Goal: Task Accomplishment & Management: Use online tool/utility

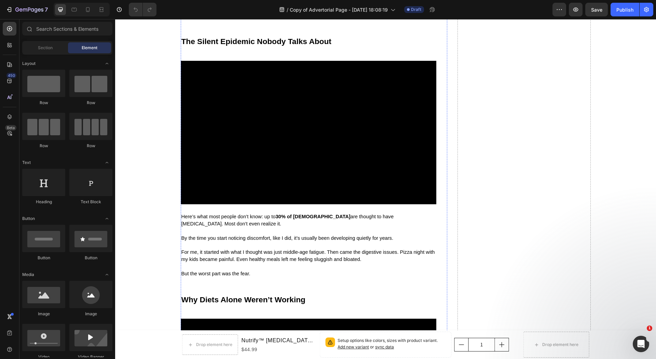
scroll to position [399, 0]
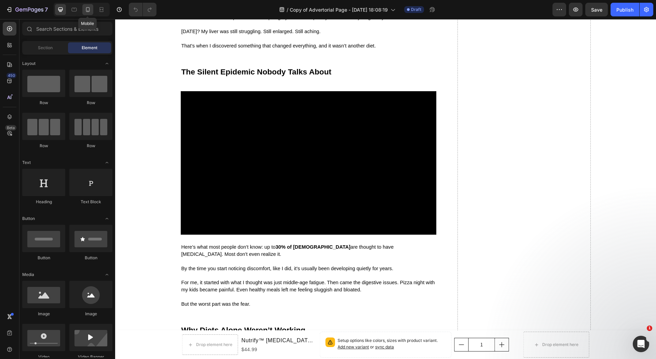
click at [85, 12] on icon at bounding box center [87, 9] width 7 height 7
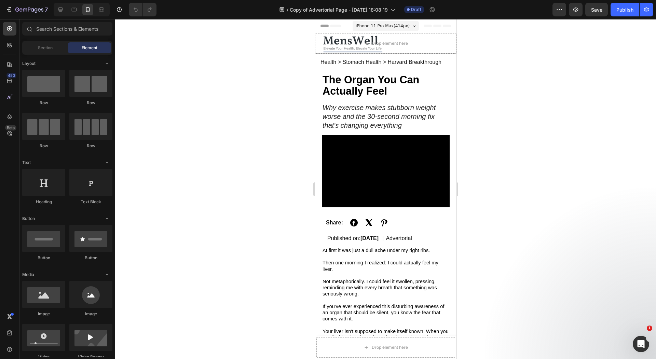
click at [502, 124] on div at bounding box center [385, 189] width 541 height 340
click at [622, 9] on div "Publish" at bounding box center [624, 9] width 17 height 7
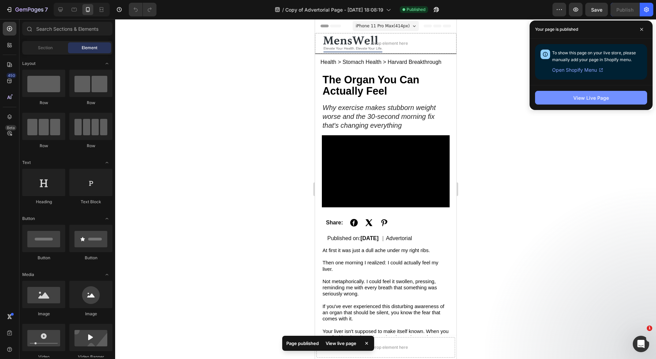
click at [562, 101] on button "View Live Page" at bounding box center [591, 98] width 112 height 14
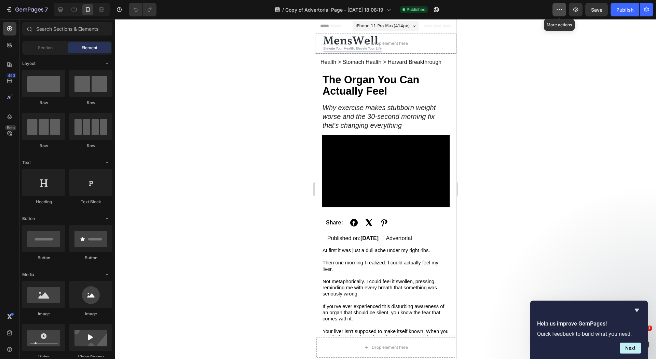
click at [562, 6] on icon "button" at bounding box center [559, 9] width 7 height 7
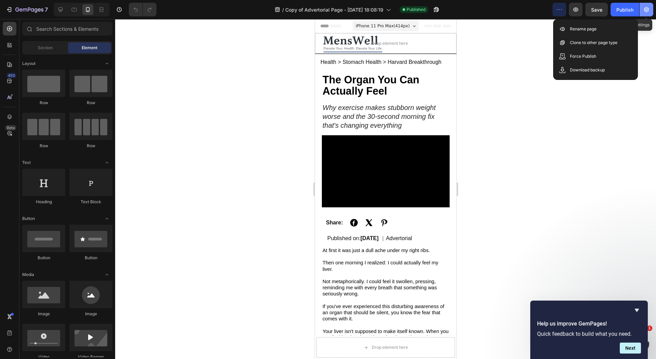
click at [647, 11] on icon "button" at bounding box center [646, 9] width 7 height 7
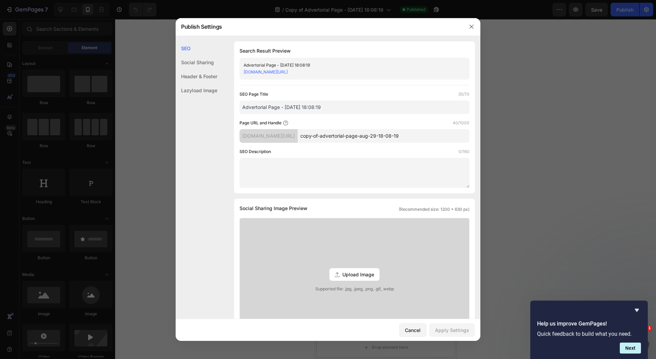
drag, startPoint x: 647, startPoint y: 11, endPoint x: 483, endPoint y: 106, distance: 189.5
click at [483, 106] on div at bounding box center [328, 179] width 656 height 359
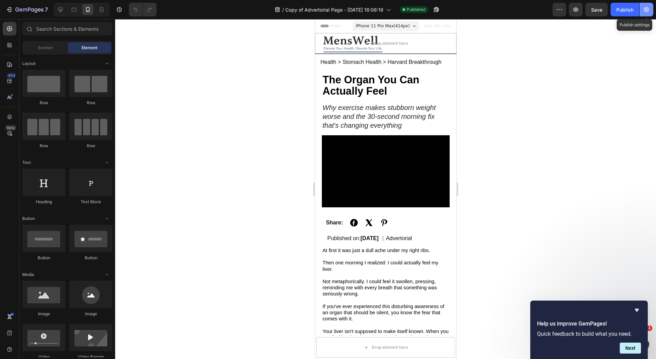
click at [650, 9] on button "button" at bounding box center [647, 10] width 14 height 14
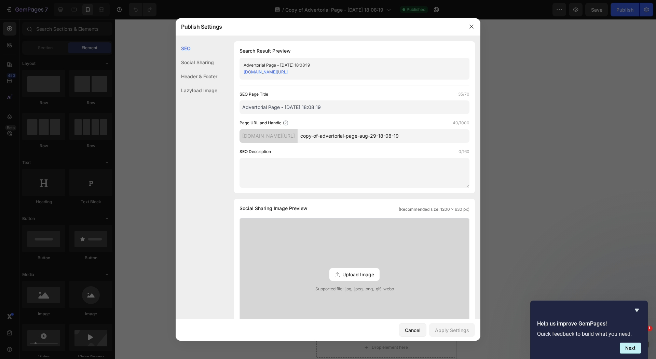
click at [187, 58] on div "Social Sharing" at bounding box center [197, 62] width 42 height 14
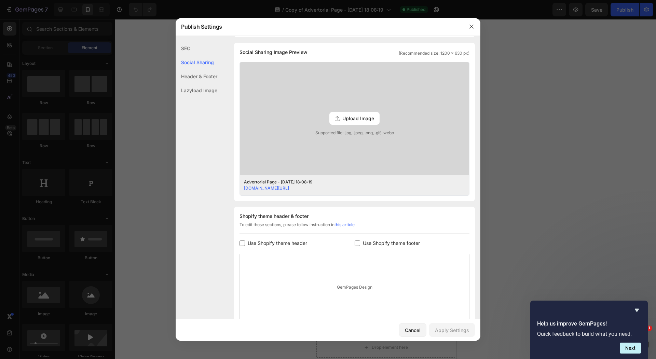
click at [193, 71] on div "Header & Footer" at bounding box center [197, 76] width 42 height 14
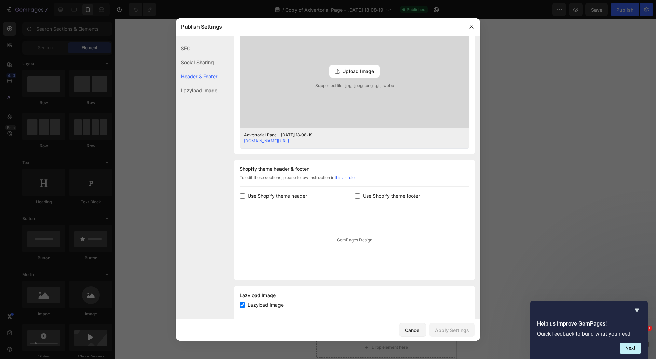
scroll to position [214, 0]
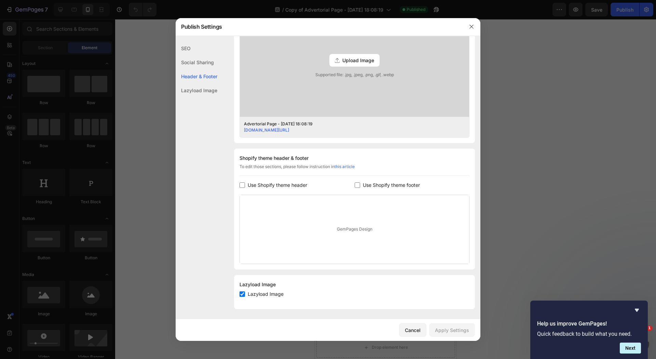
click at [187, 90] on div "Lazyload Image" at bounding box center [197, 90] width 42 height 14
click at [193, 51] on div "SEO" at bounding box center [197, 48] width 42 height 14
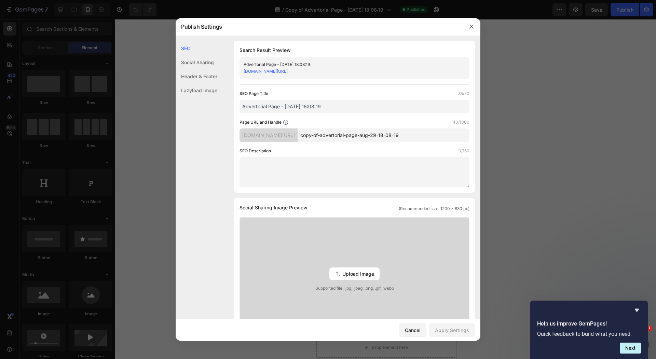
scroll to position [0, 0]
click at [345, 108] on input "Advertorial Page - [DATE] 18:08:19" at bounding box center [354, 107] width 230 height 14
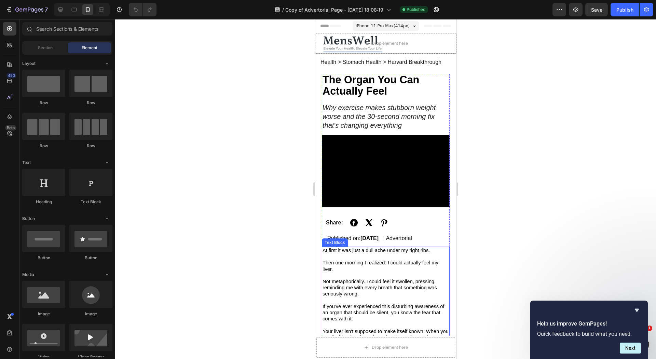
click at [401, 339] on div "Drop element here" at bounding box center [385, 347] width 139 height 20
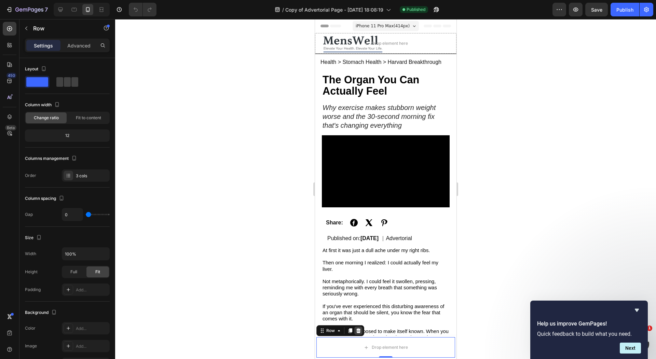
click at [358, 327] on div at bounding box center [358, 331] width 8 height 8
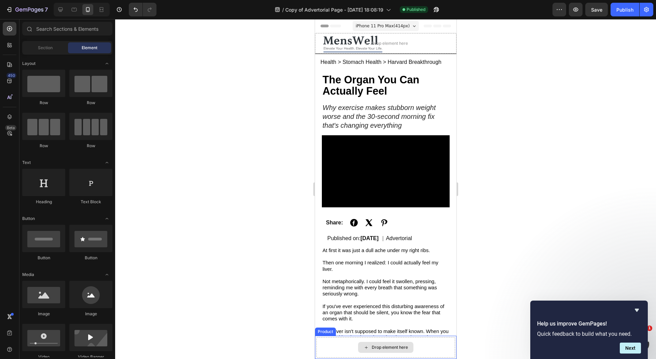
click at [423, 352] on div "Drop element here" at bounding box center [385, 347] width 139 height 20
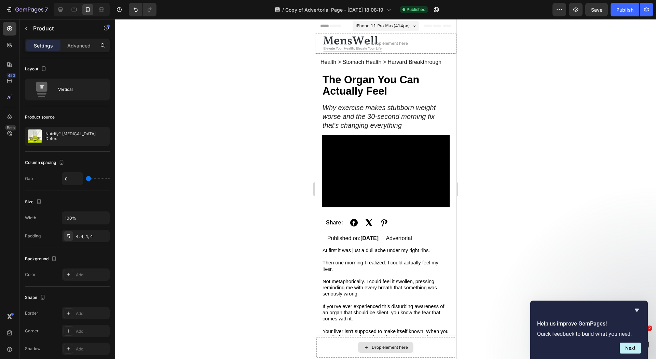
click at [439, 343] on div "Drop element here" at bounding box center [385, 347] width 139 height 20
click at [418, 343] on div "Drop element here" at bounding box center [385, 347] width 139 height 20
click at [431, 341] on div "Drop element here" at bounding box center [385, 347] width 139 height 20
click at [441, 341] on div "Drop element here" at bounding box center [385, 347] width 139 height 20
click at [325, 340] on div "Drop element here" at bounding box center [385, 347] width 139 height 20
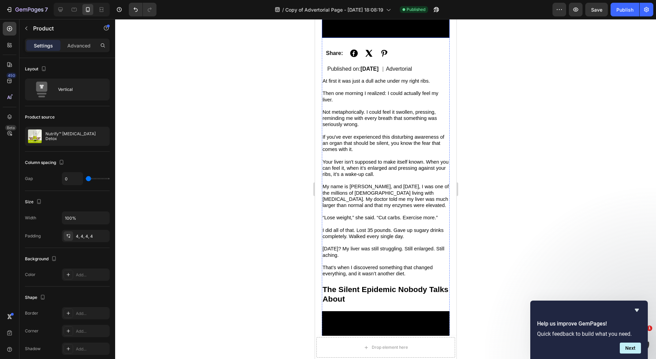
scroll to position [162, 0]
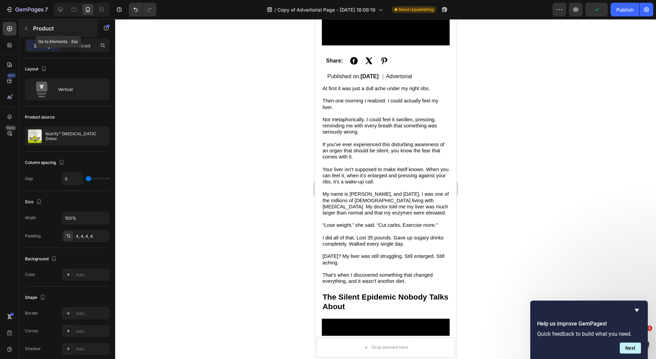
click at [26, 29] on icon "button" at bounding box center [26, 29] width 2 height 4
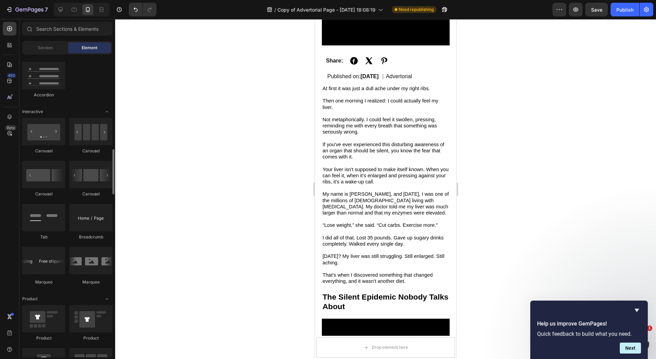
scroll to position [598, 0]
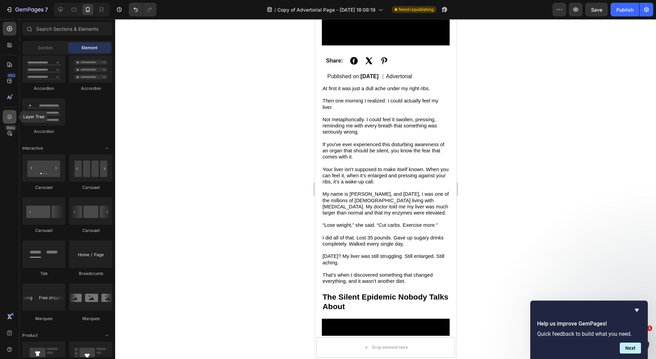
click at [8, 120] on icon at bounding box center [9, 116] width 7 height 7
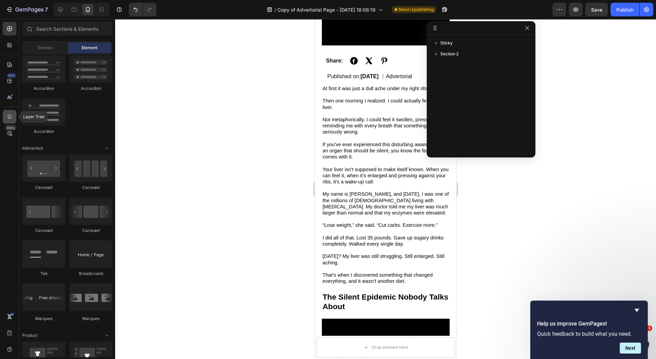
click at [8, 120] on icon at bounding box center [9, 116] width 7 height 7
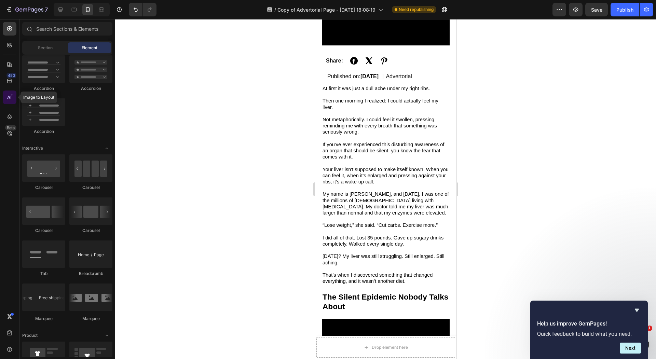
click at [8, 95] on icon at bounding box center [9, 97] width 7 height 7
click at [10, 66] on icon at bounding box center [9, 64] width 5 height 5
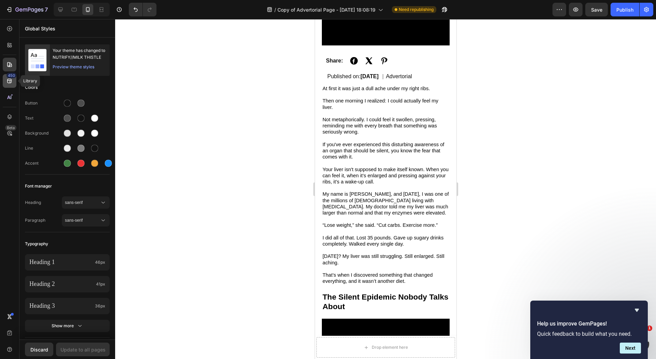
click at [5, 82] on div "450" at bounding box center [10, 81] width 14 height 14
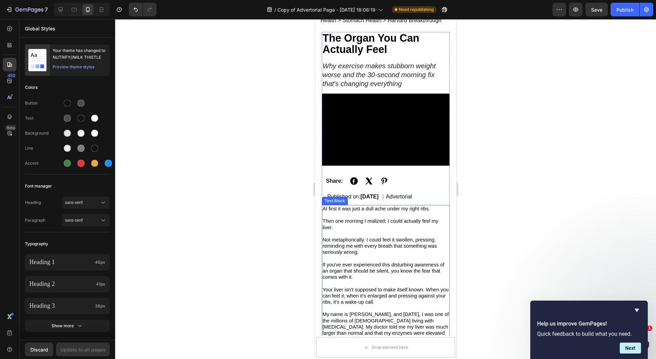
scroll to position [0, 0]
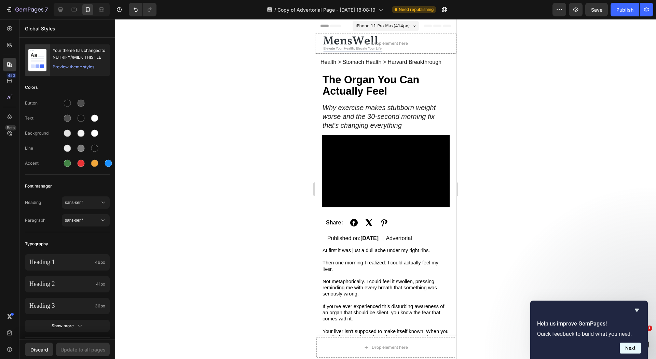
click at [628, 345] on button "Next" at bounding box center [630, 348] width 21 height 11
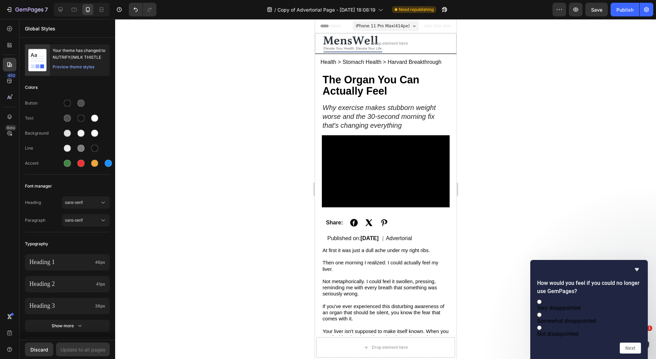
click at [599, 305] on div "Very disappointed Somewhat disappointed Not disappointed" at bounding box center [589, 317] width 104 height 39
click at [599, 303] on label "Very disappointed" at bounding box center [589, 304] width 104 height 13
click at [541, 303] on input "Very disappointed" at bounding box center [539, 302] width 4 height 4
radio input "true"
drag, startPoint x: 634, startPoint y: 347, endPoint x: 634, endPoint y: 341, distance: 6.1
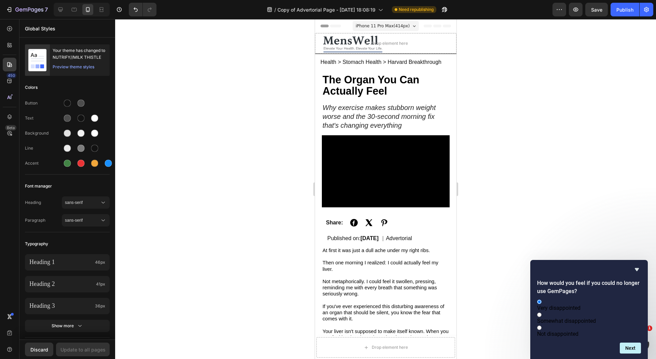
click at [634, 347] on button "Next" at bounding box center [630, 348] width 21 height 11
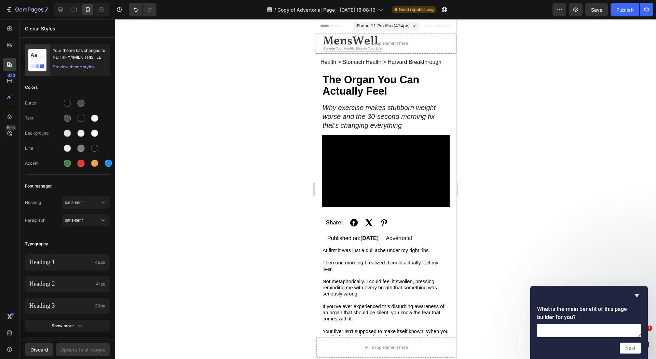
click at [631, 357] on div "What is the main benefit of this page builder for you? Next" at bounding box center [589, 322] width 118 height 73
click at [631, 354] on div "What is the main benefit of this page builder for you? Next" at bounding box center [589, 322] width 118 height 73
click at [618, 325] on textarea at bounding box center [589, 330] width 104 height 13
type textarea "f"
type textarea "unlimited"
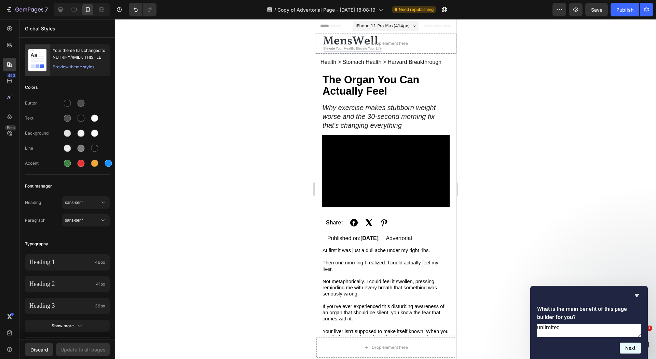
click at [623, 346] on button "Next" at bounding box center [630, 348] width 21 height 11
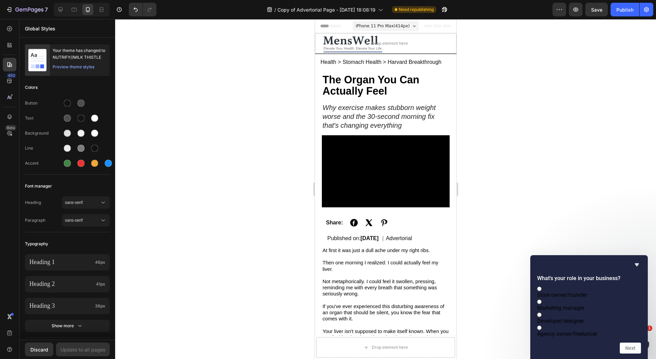
click at [612, 287] on label "Store owner/founder" at bounding box center [589, 291] width 104 height 13
click at [541, 287] on input "Store owner/founder" at bounding box center [539, 289] width 4 height 4
radio input "true"
click at [622, 355] on div "What's your role in your business? Store owner/founder Marketing manager Develo…" at bounding box center [589, 307] width 118 height 104
click at [622, 352] on button "Next" at bounding box center [630, 348] width 21 height 11
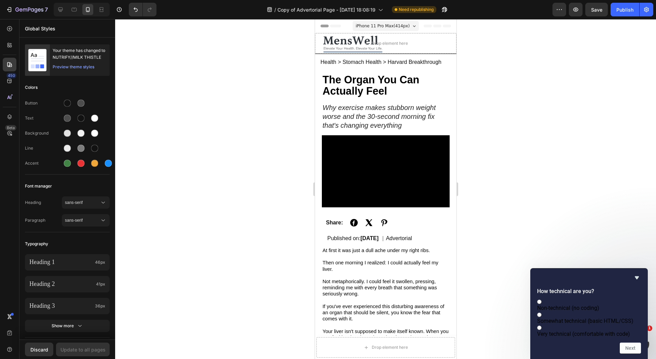
click at [620, 318] on span "Somewhat technical (basic HTML/CSS)" at bounding box center [585, 321] width 96 height 6
click at [541, 313] on input "Somewhat technical (basic HTML/CSS)" at bounding box center [539, 315] width 4 height 4
radio input "true"
click at [628, 354] on div "How technical are you? Non-technical (no coding) Somewhat technical (basic HTML…" at bounding box center [589, 313] width 118 height 91
click at [615, 298] on label "Non-technical (no coding)" at bounding box center [589, 304] width 104 height 13
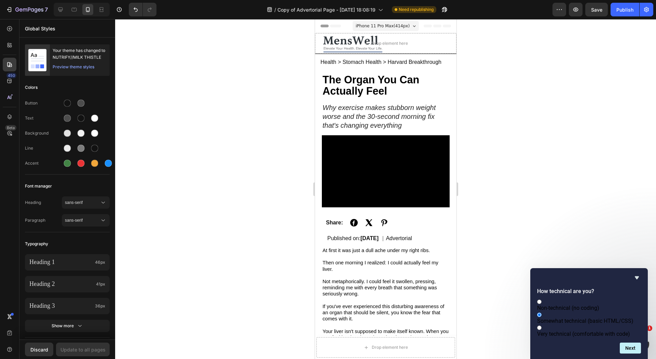
click at [541, 300] on input "Non-technical (no coding)" at bounding box center [539, 302] width 4 height 4
radio input "true"
radio input "false"
click at [621, 343] on button "Next" at bounding box center [630, 348] width 21 height 11
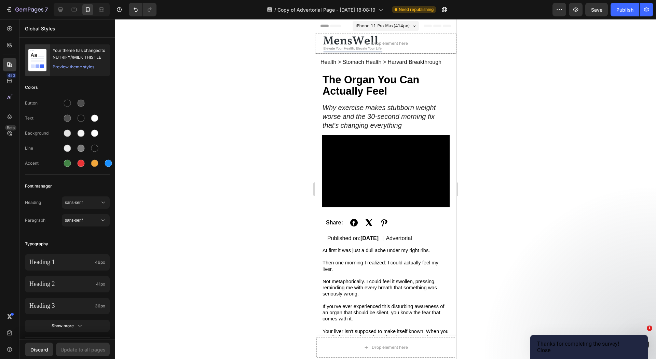
click at [550, 347] on button "Close" at bounding box center [543, 350] width 13 height 6
